Goal: Transaction & Acquisition: Purchase product/service

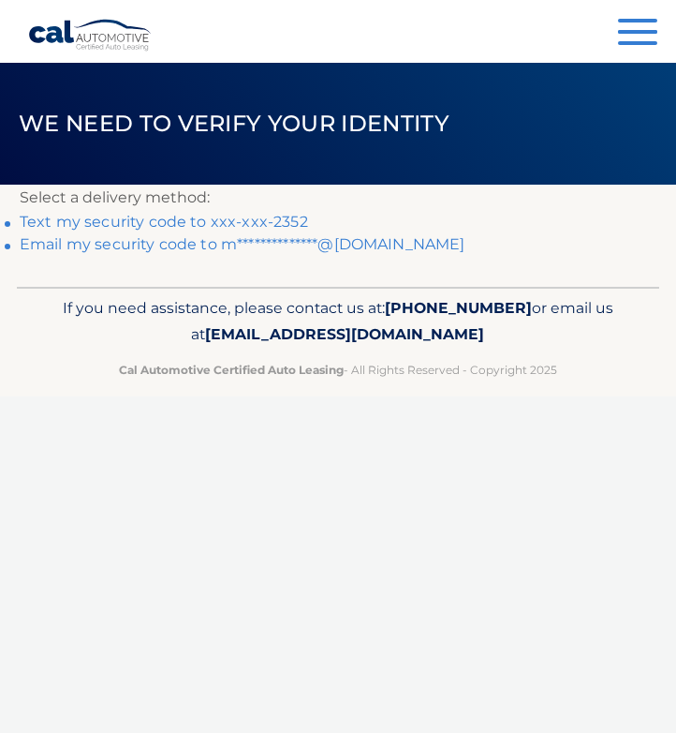
click at [299, 226] on link "Text my security code to xxx-xxx-2352" at bounding box center [164, 222] width 289 height 18
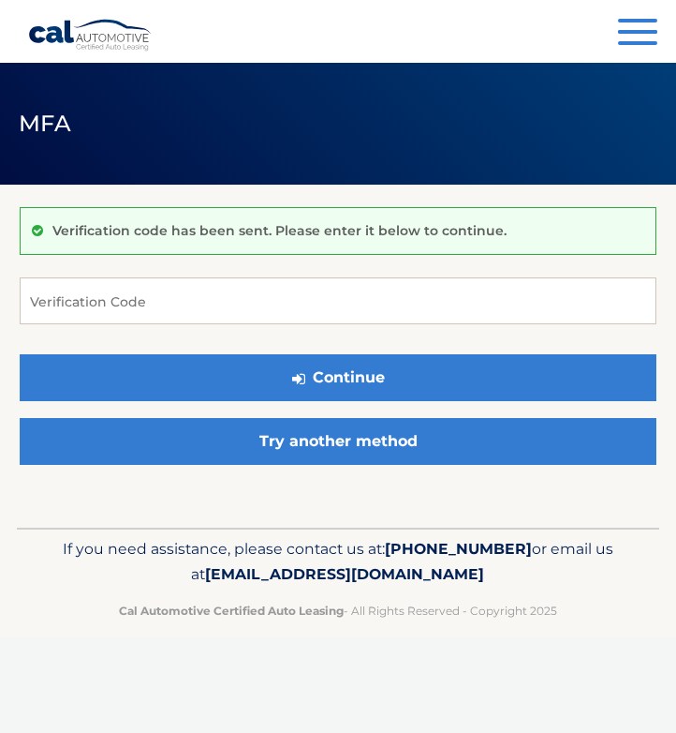
click at [289, 267] on div "Verification code has been sent. Please enter it below to continue. Verificatio…" at bounding box center [338, 340] width 637 height 267
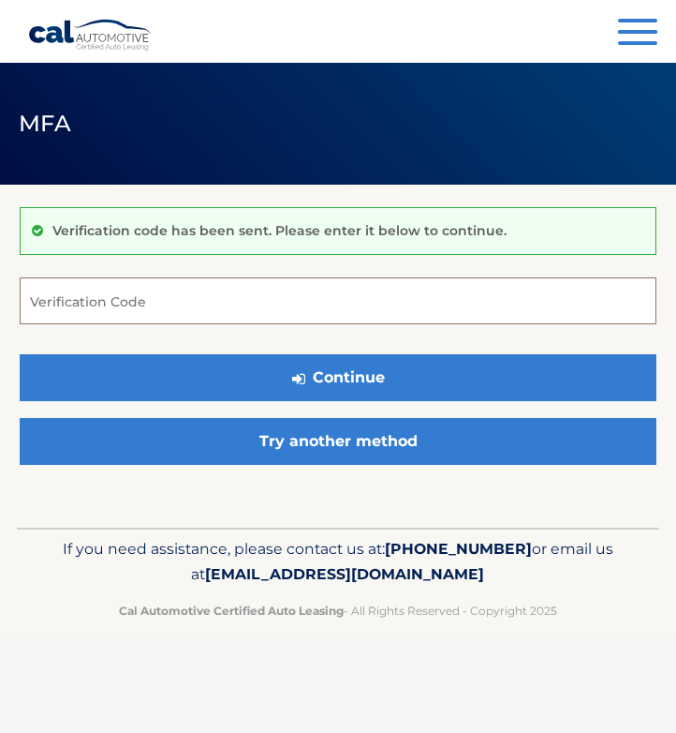
click at [286, 298] on input "Verification Code" at bounding box center [338, 300] width 637 height 47
type input "459452"
click at [338, 377] on button "Continue" at bounding box center [338, 377] width 637 height 47
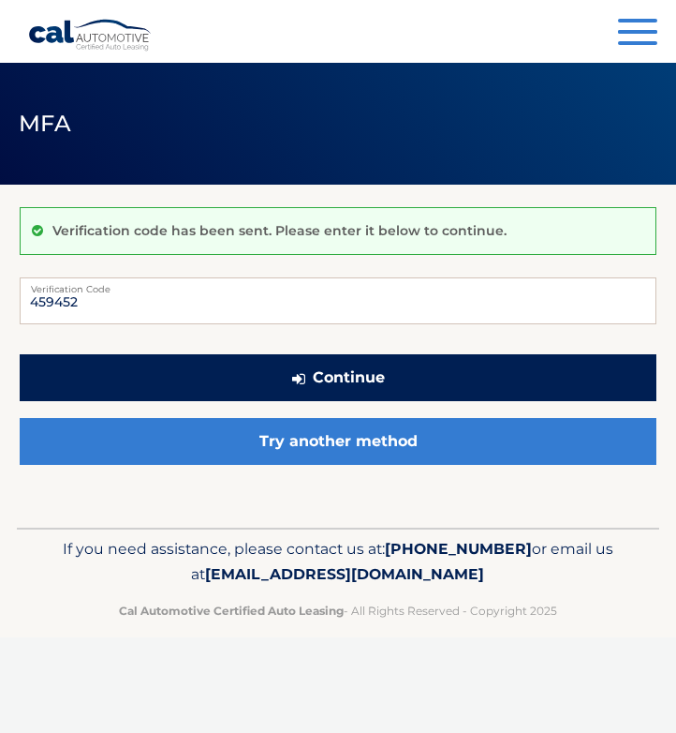
click at [251, 388] on button "Continue" at bounding box center [338, 377] width 637 height 47
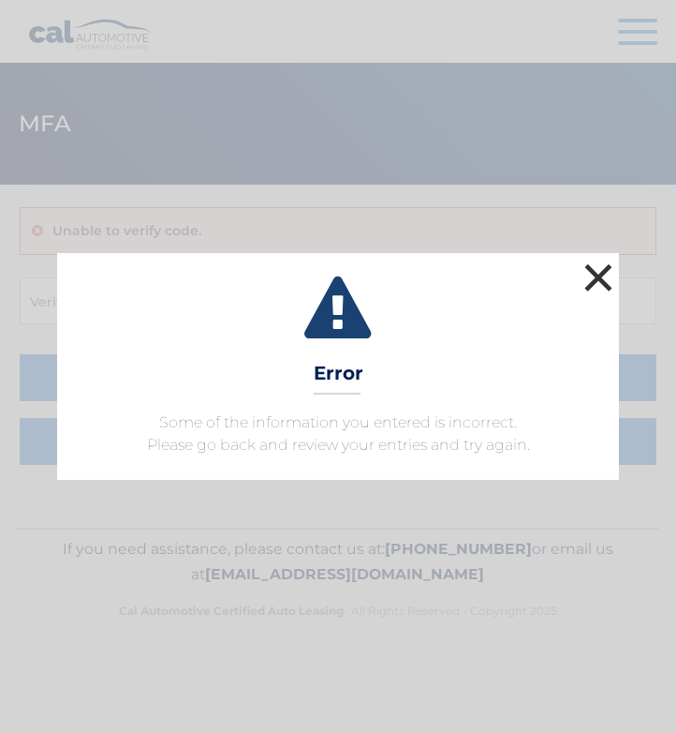
click at [612, 272] on button "×" at bounding box center [598, 277] width 37 height 37
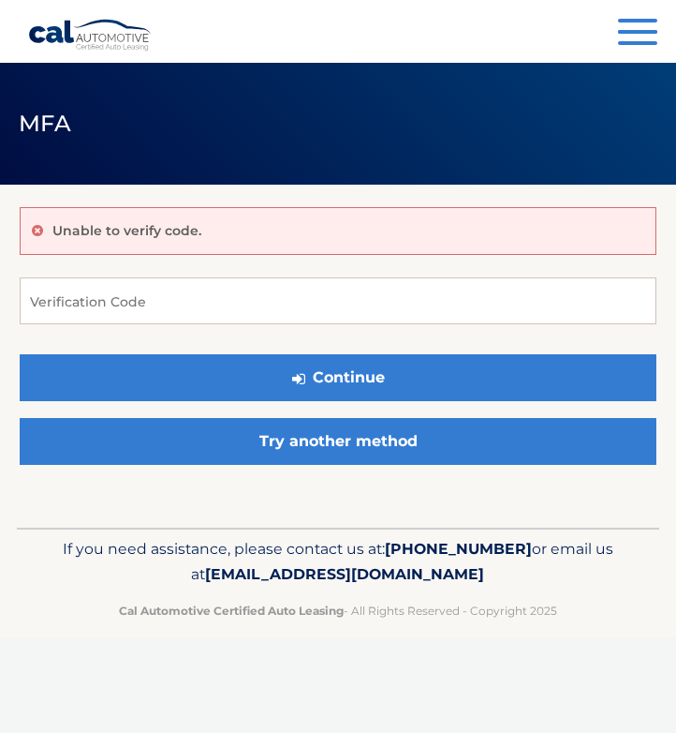
click at [458, 274] on div "Unable to verify code. Verification Code Continue Try another method" at bounding box center [338, 340] width 637 height 267
click at [631, 36] on button "Menu" at bounding box center [637, 34] width 39 height 31
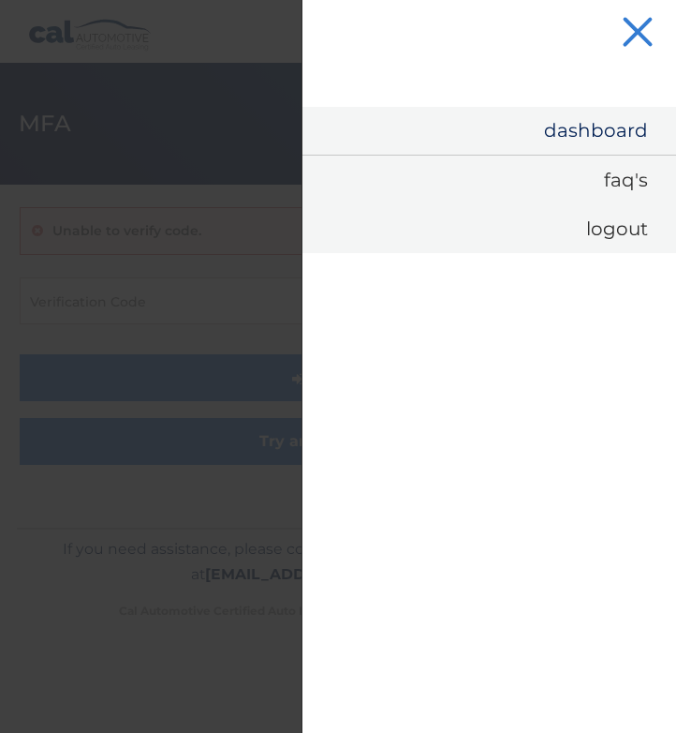
click at [590, 114] on link "Dashboard" at bounding box center [490, 131] width 374 height 48
click at [588, 133] on link "Dashboard" at bounding box center [490, 131] width 374 height 48
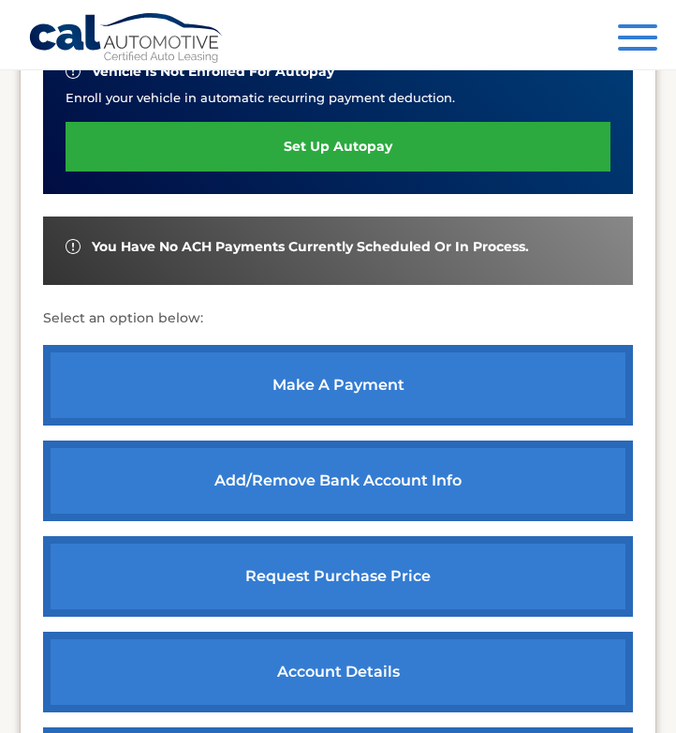
scroll to position [551, 0]
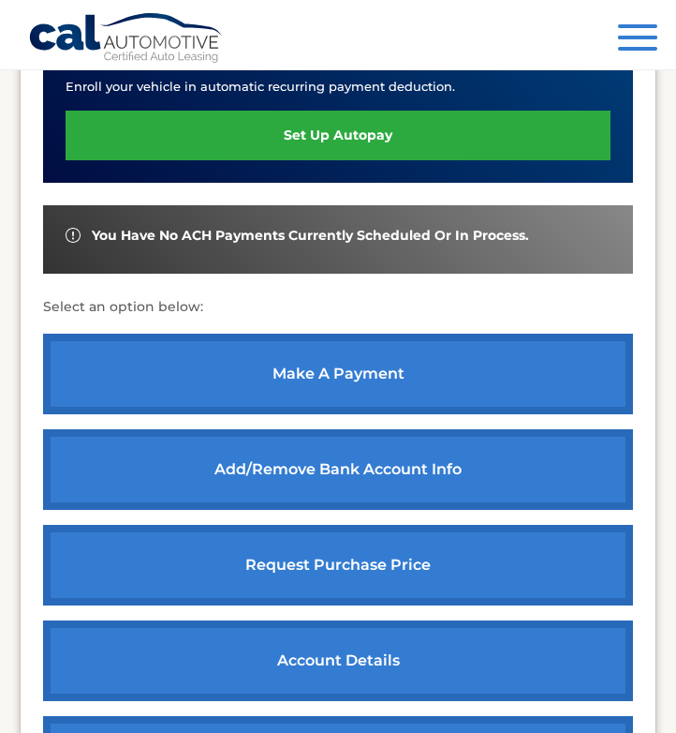
click at [394, 356] on link "make a payment" at bounding box center [338, 374] width 590 height 81
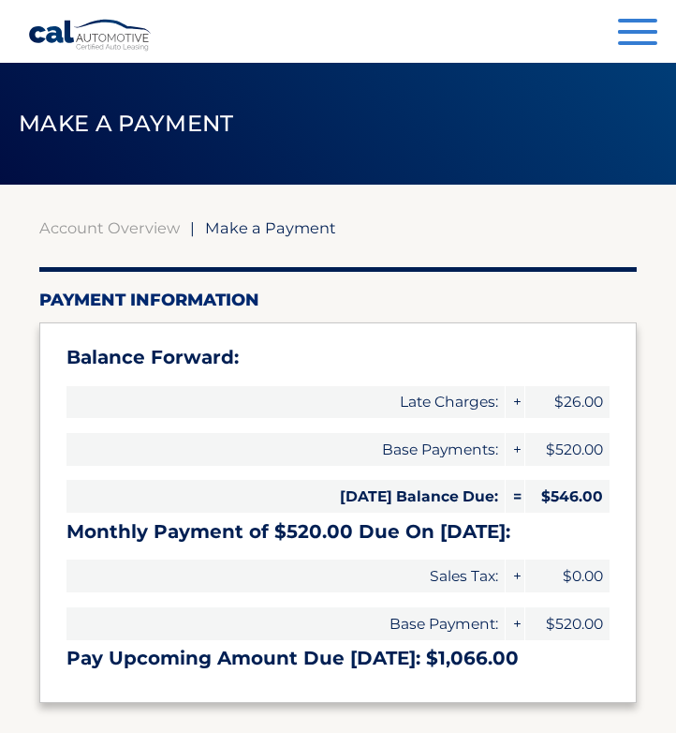
type input "1066.00"
select select "MWM5YmYyZjItOGQ2Zi00NjIyLTgyZjMtMTA4YmYyYTYxMzBl"
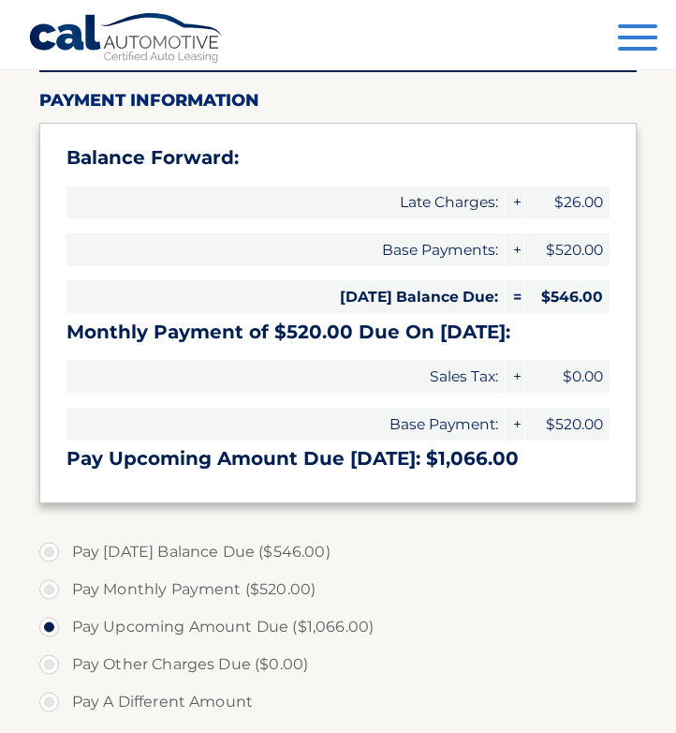
scroll to position [211, 0]
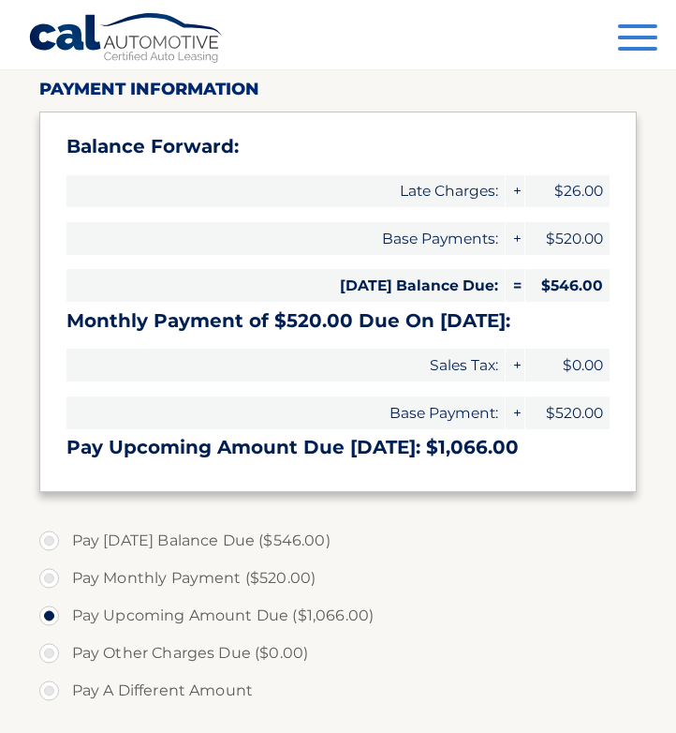
click at [46, 534] on label "Pay [DATE] Balance Due ($546.00)" at bounding box center [338, 540] width 599 height 37
click at [47, 534] on input "Pay [DATE] Balance Due ($546.00)" at bounding box center [56, 537] width 19 height 30
radio input "true"
type input "546.00"
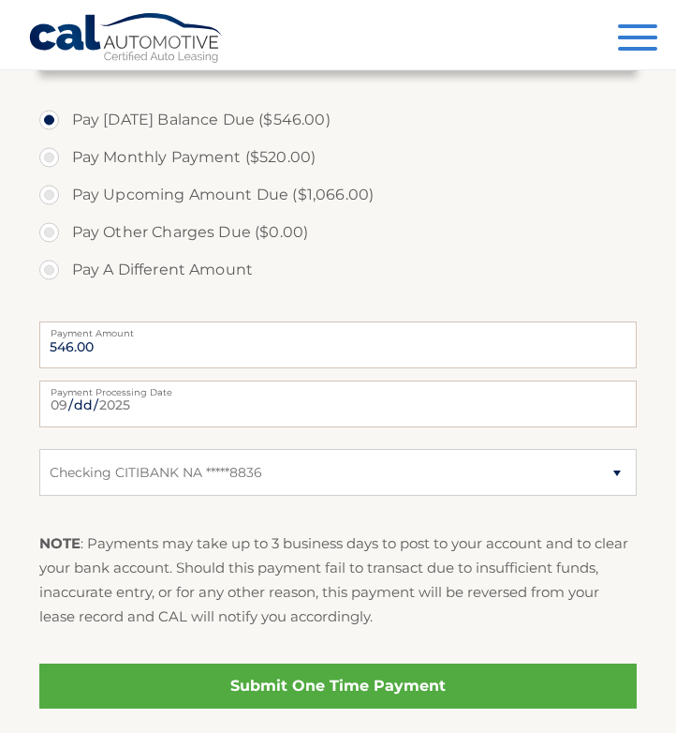
scroll to position [636, 0]
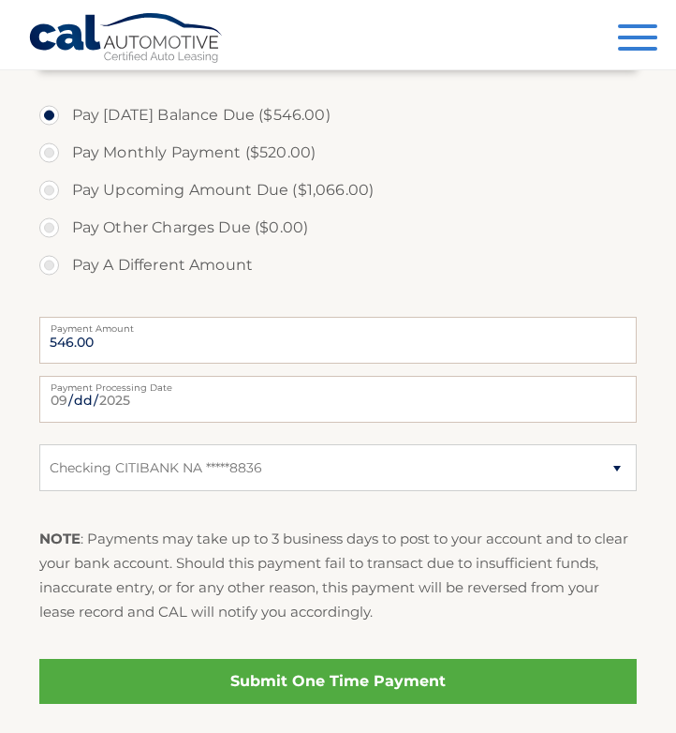
click at [168, 681] on link "Submit One Time Payment" at bounding box center [338, 681] width 599 height 45
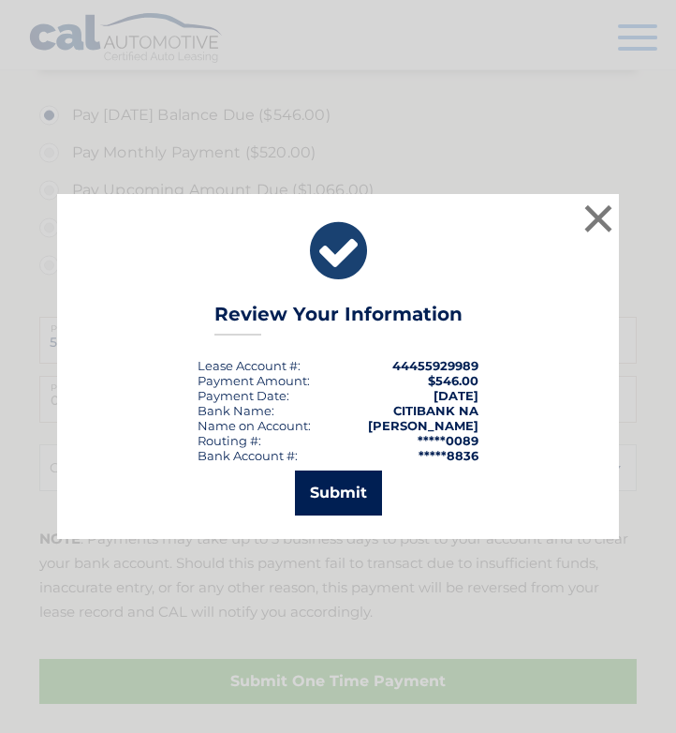
click at [343, 495] on button "Submit" at bounding box center [338, 492] width 87 height 45
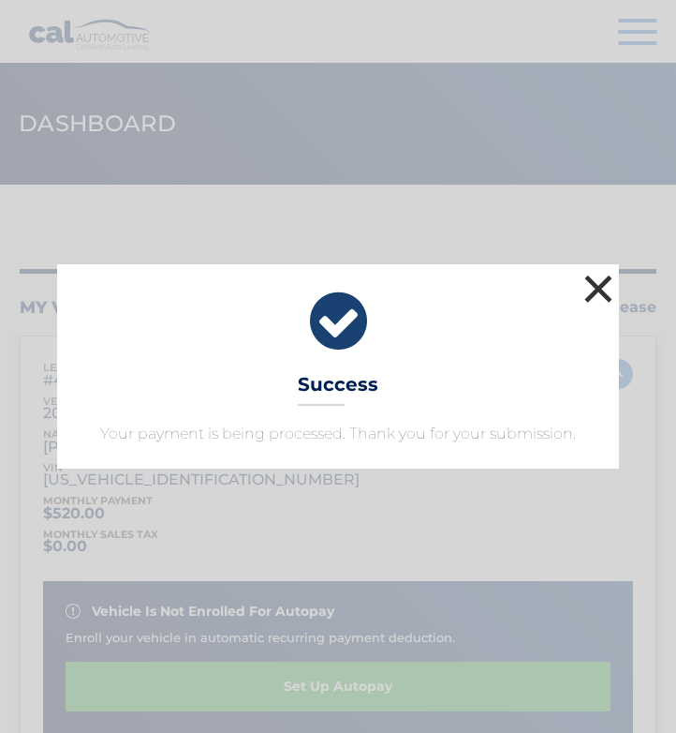
click at [595, 290] on button "×" at bounding box center [598, 288] width 37 height 37
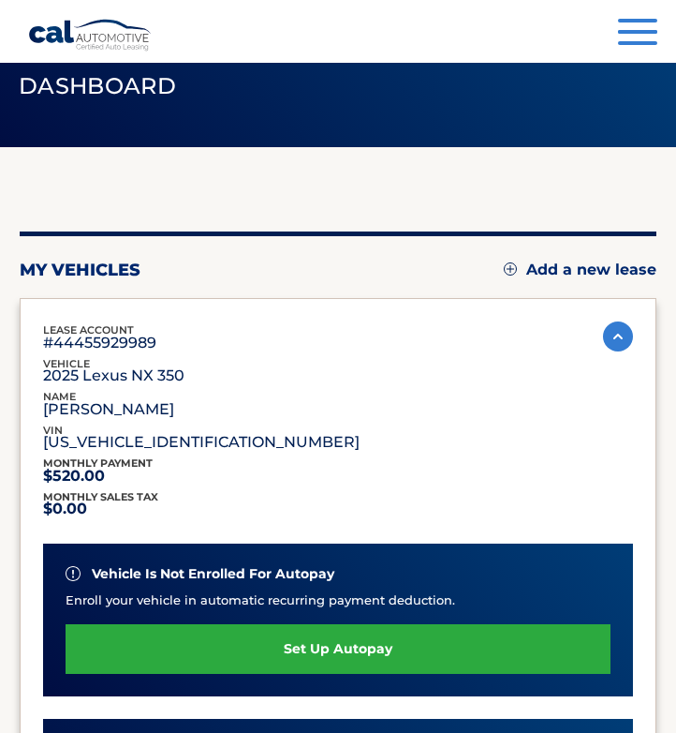
scroll to position [38, 0]
